Goal: Task Accomplishment & Management: Manage account settings

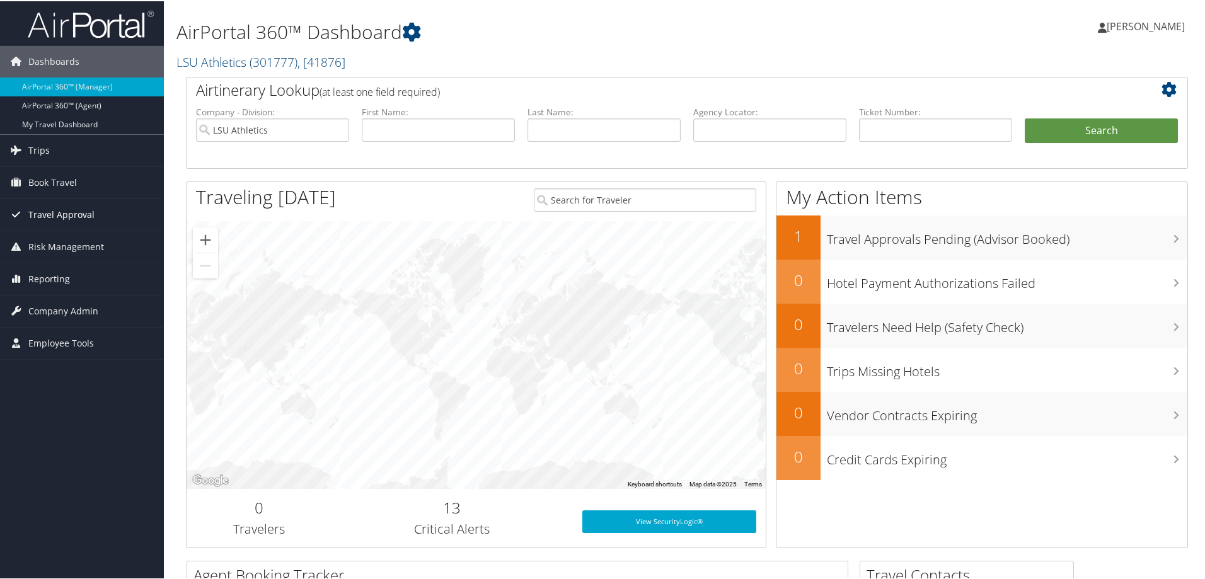
click at [74, 211] on span "Travel Approval" at bounding box center [61, 214] width 66 height 32
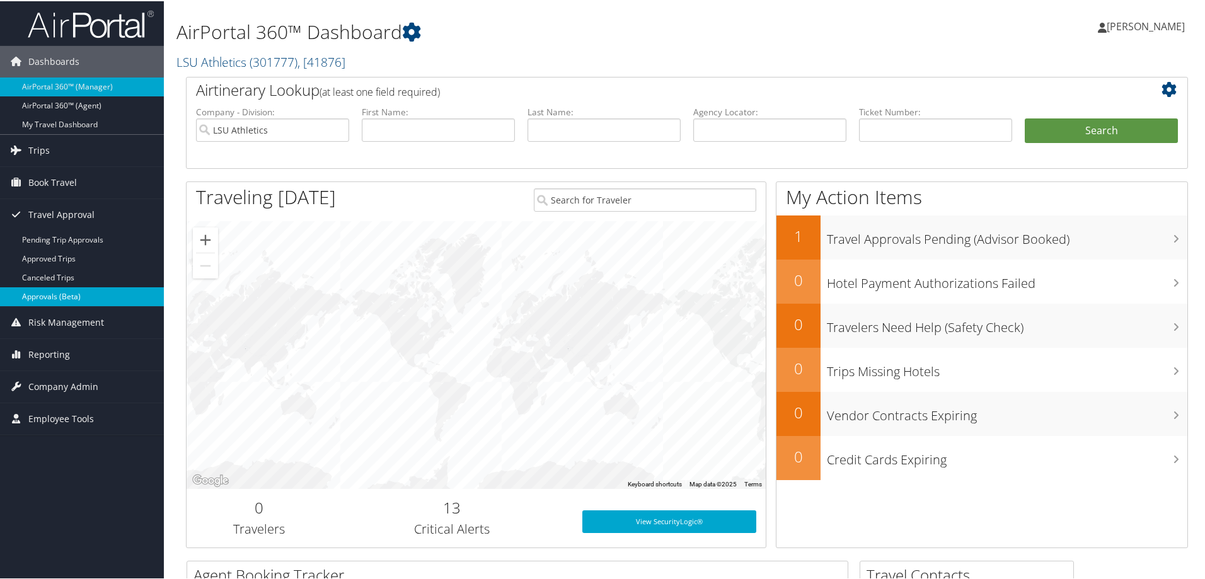
click at [81, 295] on link "Approvals (Beta)" at bounding box center [82, 295] width 164 height 19
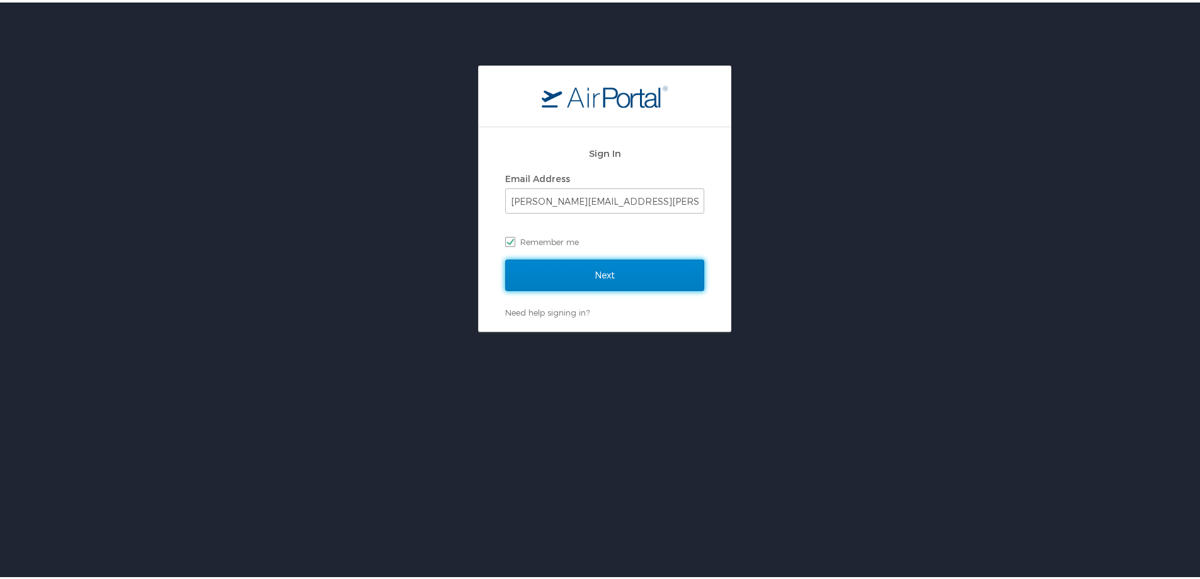
click at [548, 273] on input "Next" at bounding box center [604, 273] width 199 height 32
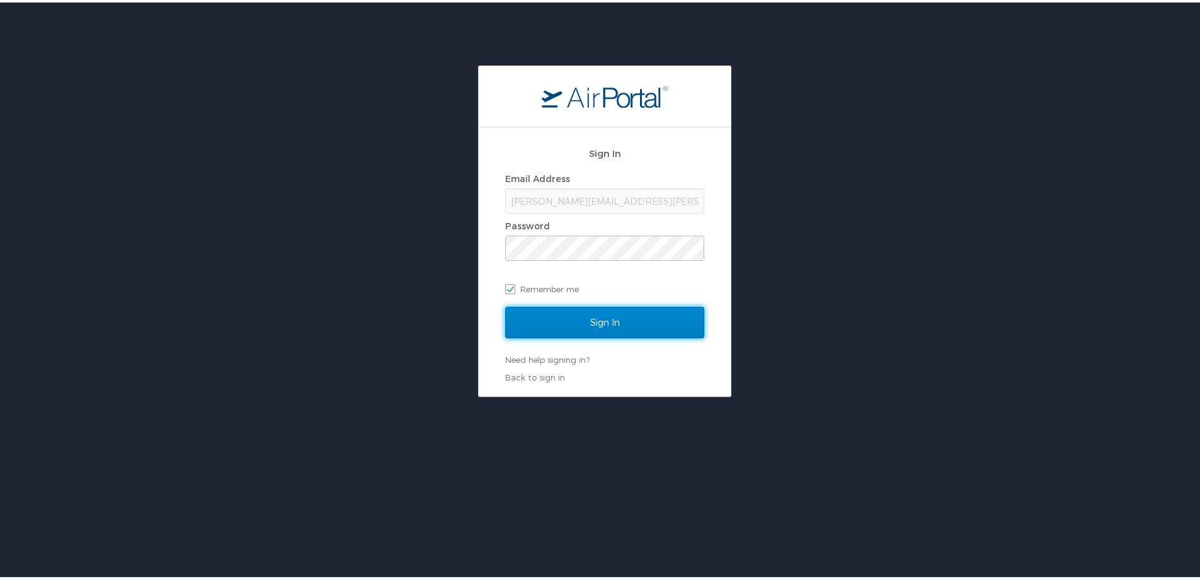
click at [586, 324] on input "Sign In" at bounding box center [604, 320] width 199 height 32
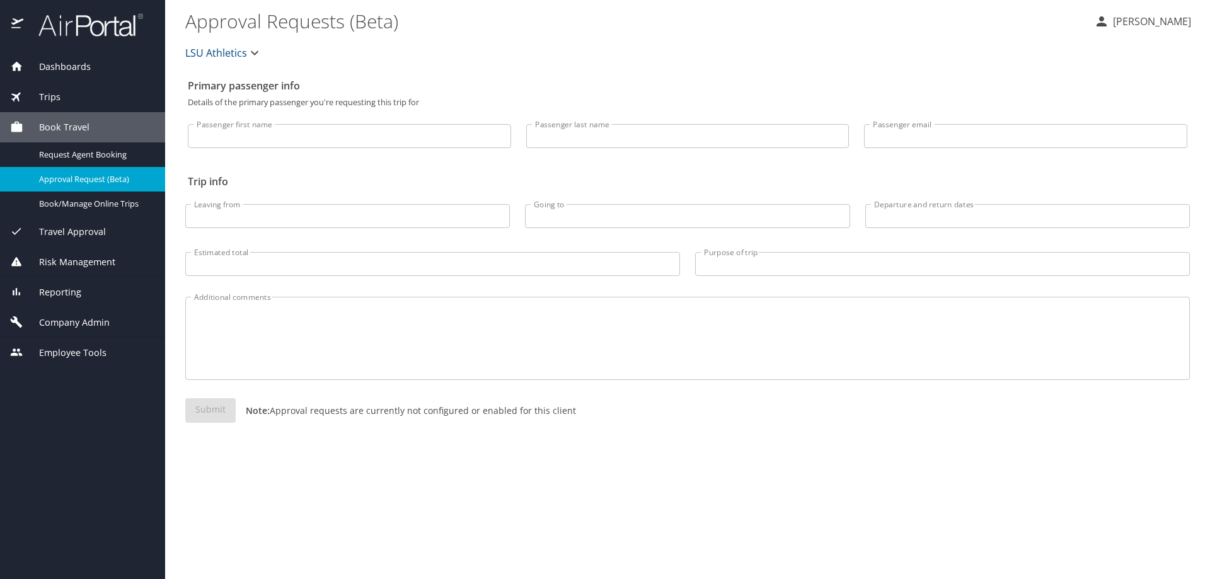
click at [88, 229] on span "Travel Approval" at bounding box center [64, 232] width 83 height 14
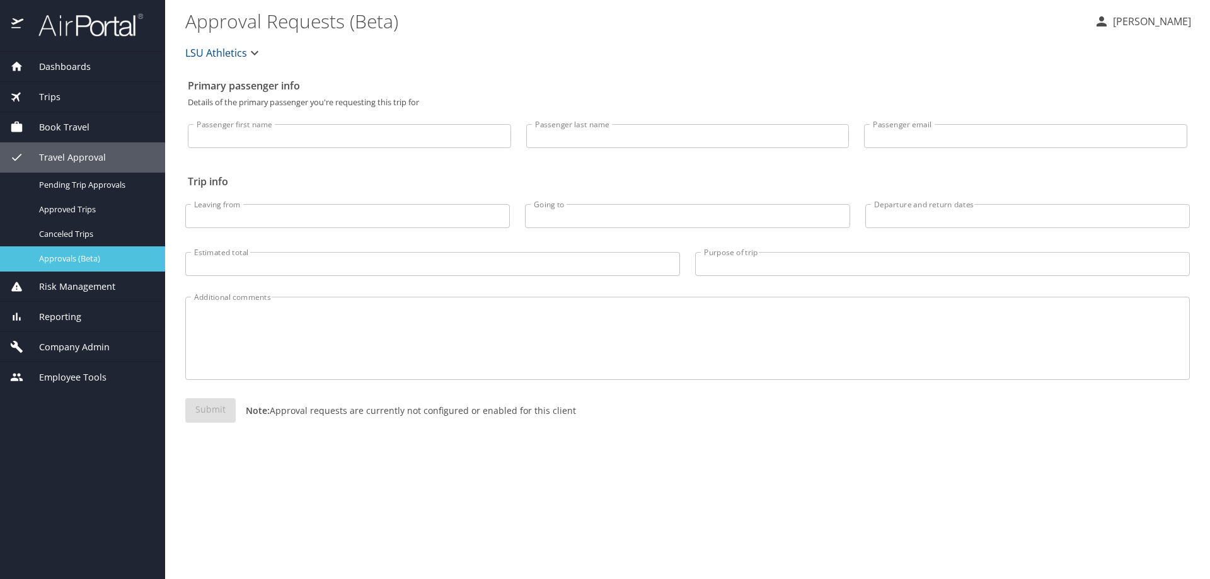
click at [95, 260] on span "Approvals (Beta)" at bounding box center [94, 259] width 111 height 12
